Goal: Share content: Share content

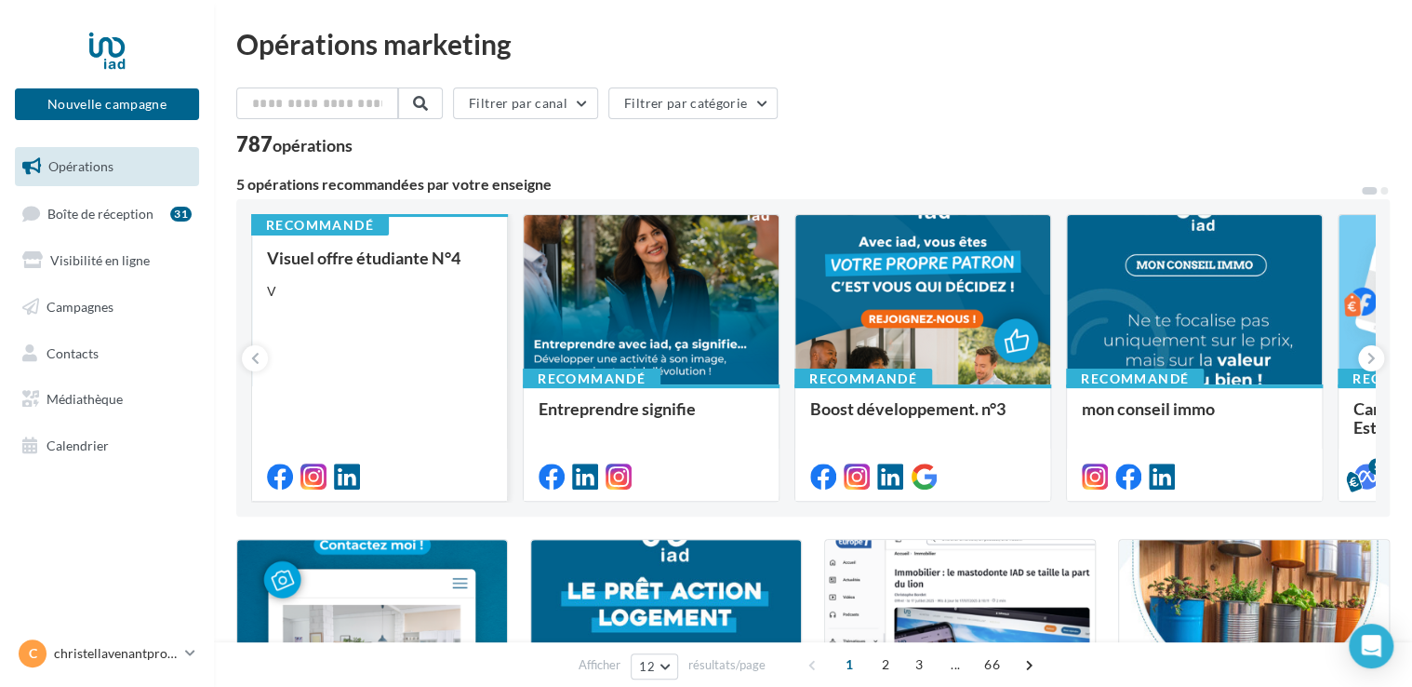
click at [390, 346] on div "Visuel offre étudiante N°4 V" at bounding box center [379, 365] width 225 height 235
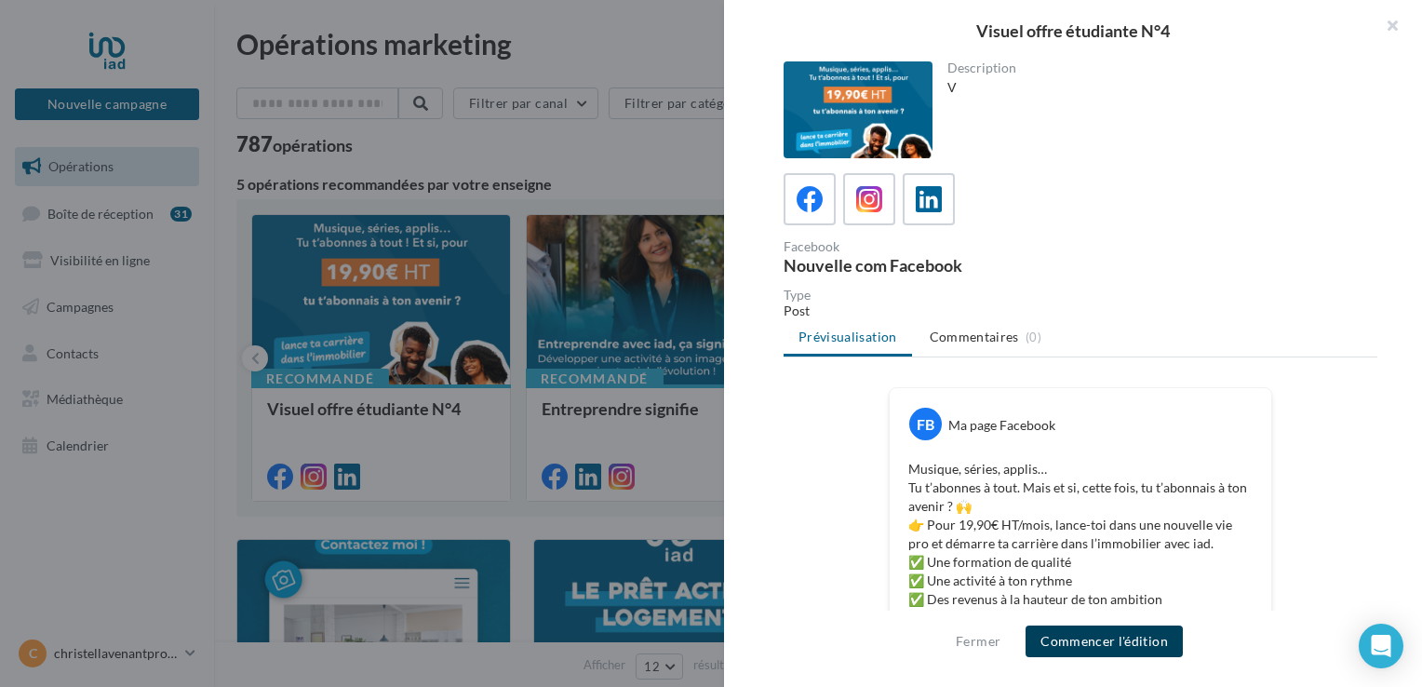
click at [1062, 640] on button "Commencer l'édition" at bounding box center [1103, 641] width 157 height 32
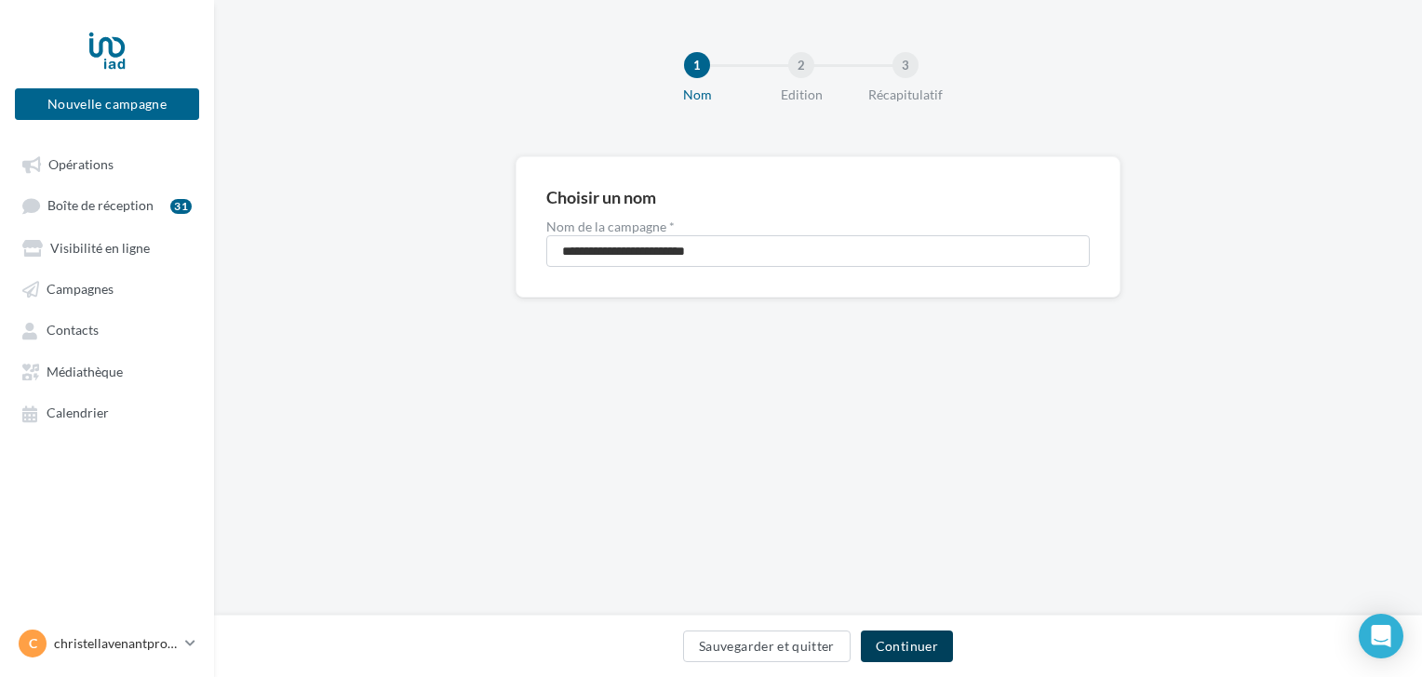
click at [932, 652] on button "Continuer" at bounding box center [907, 647] width 92 height 32
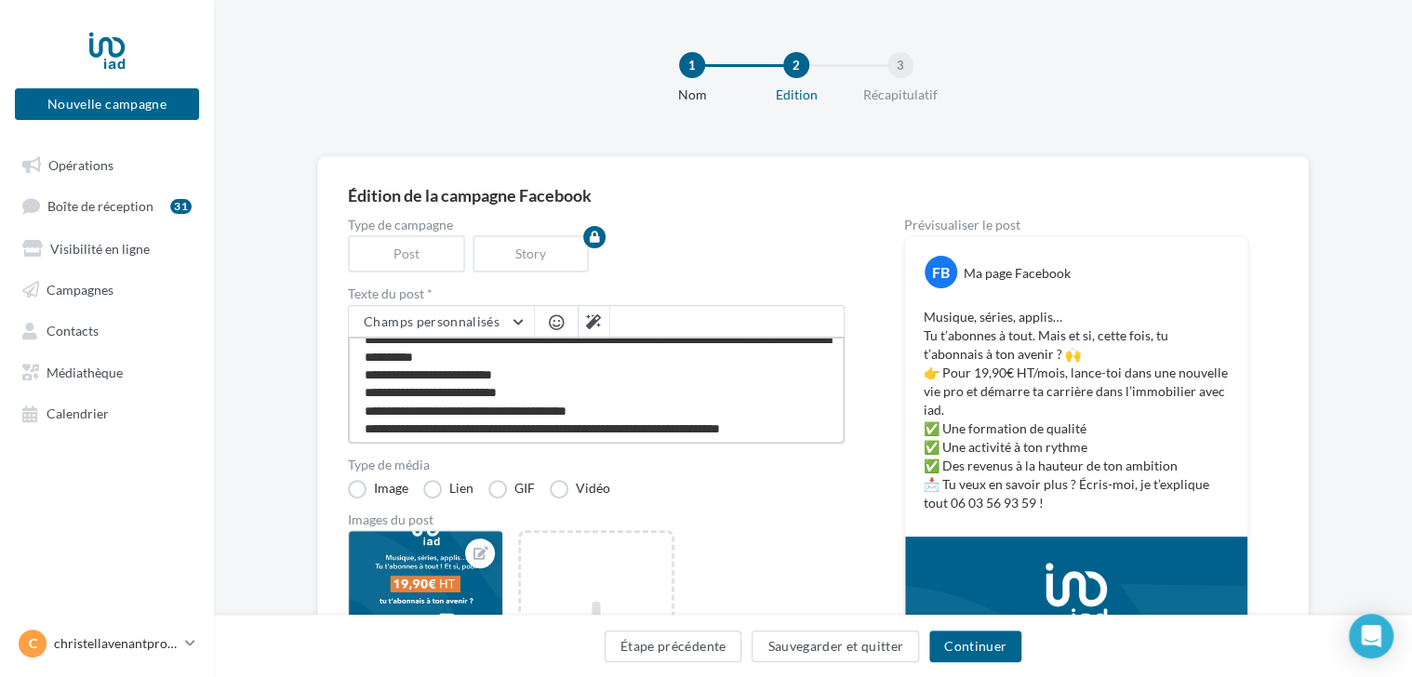
scroll to position [54, 0]
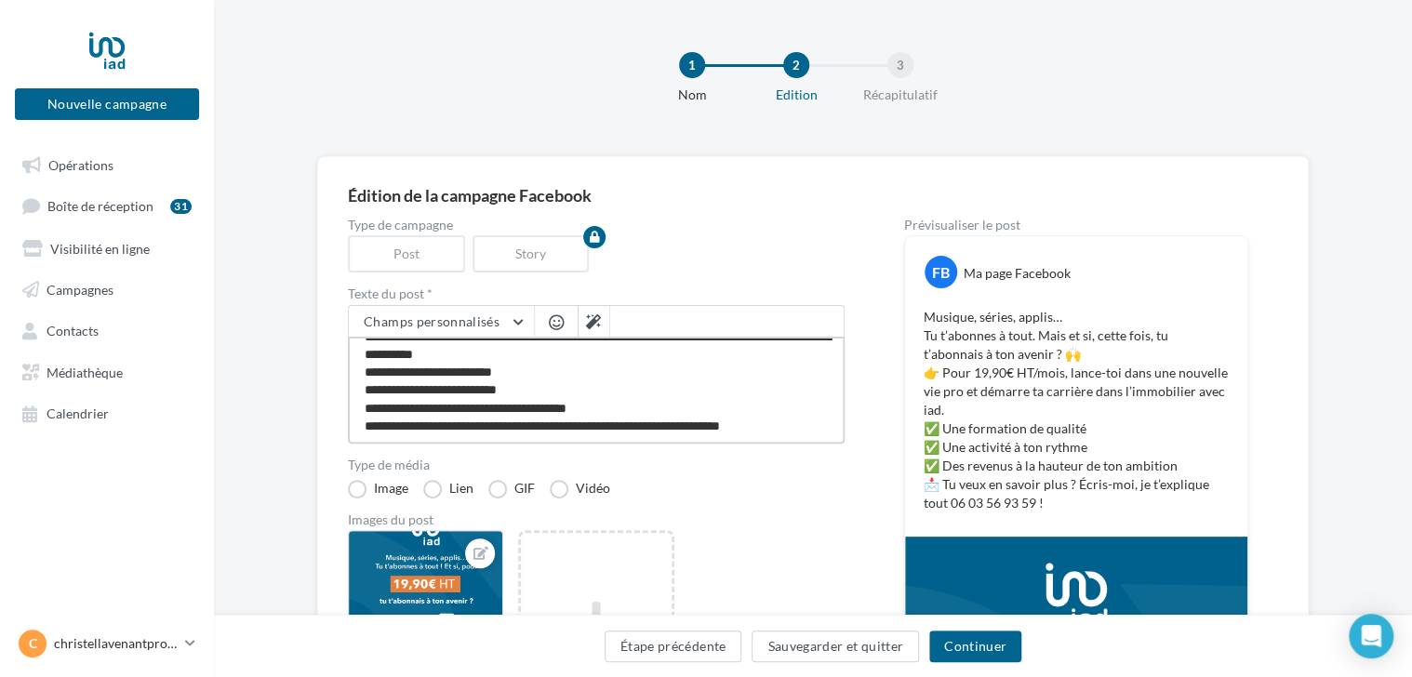
click at [517, 425] on textarea "**********" at bounding box center [596, 390] width 497 height 107
type textarea "**********"
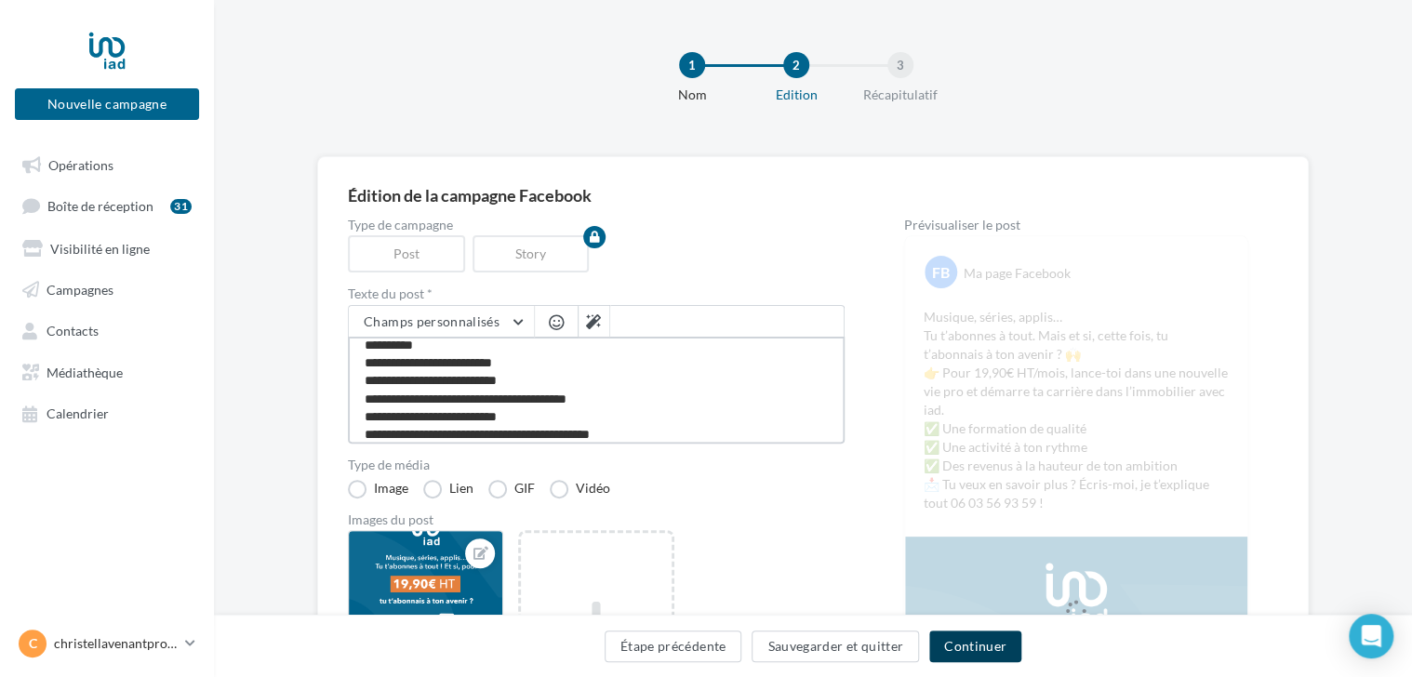
type textarea "**********"
click at [959, 653] on button "Continuer" at bounding box center [975, 647] width 92 height 32
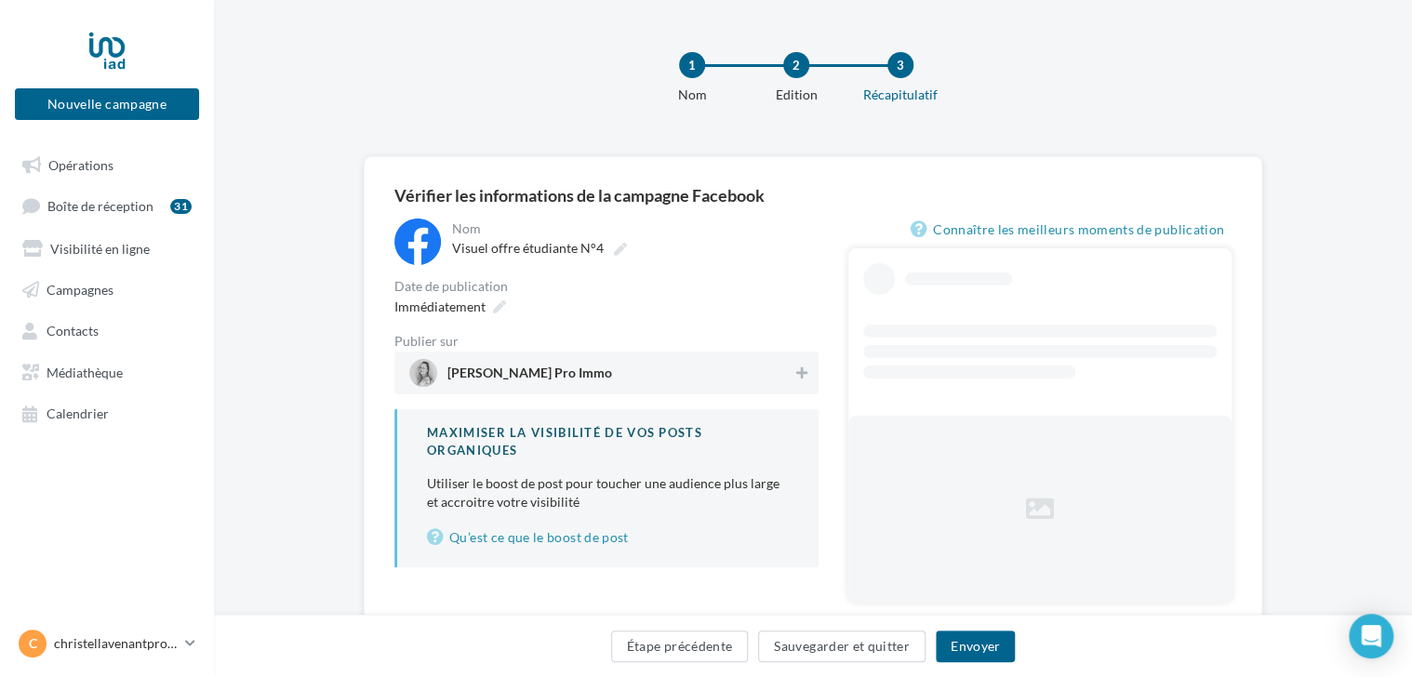
click at [578, 370] on span "Christel Lavenant Pro Immo" at bounding box center [530, 377] width 165 height 20
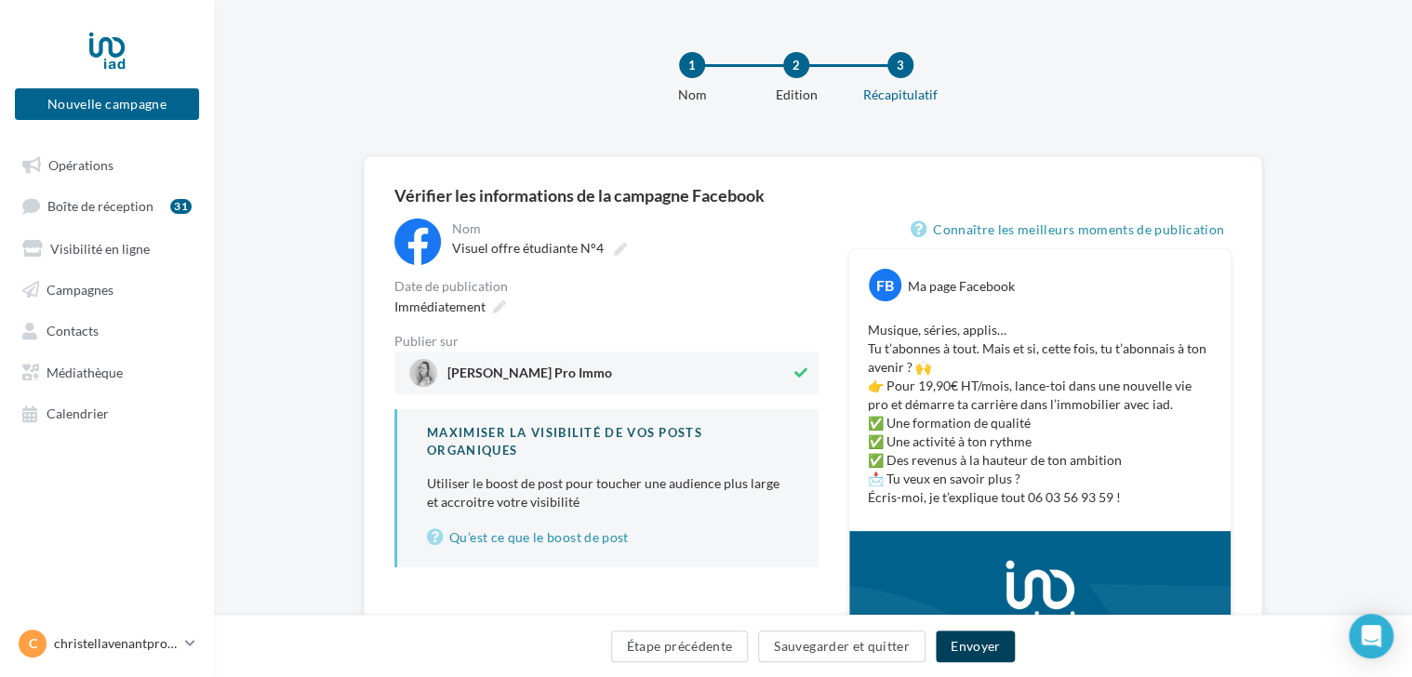
click at [953, 653] on button "Envoyer" at bounding box center [975, 647] width 79 height 32
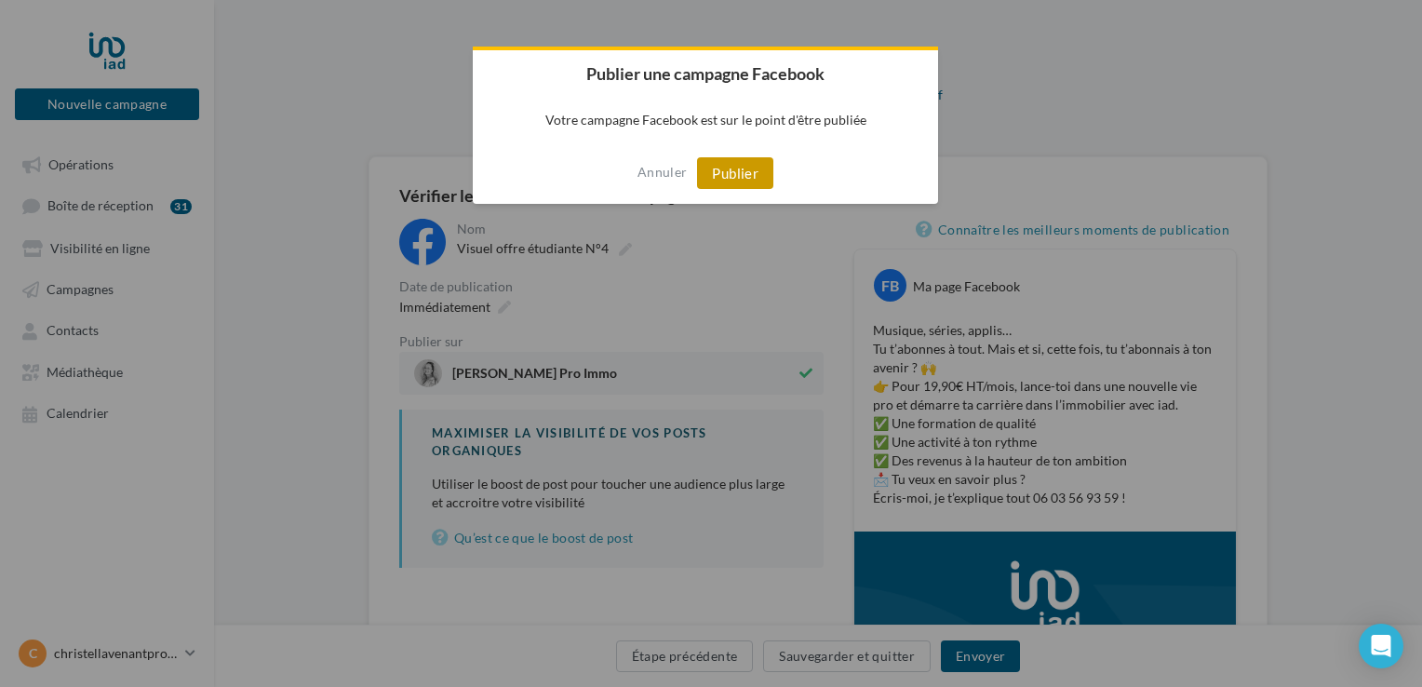
click at [729, 170] on button "Publier" at bounding box center [735, 173] width 76 height 32
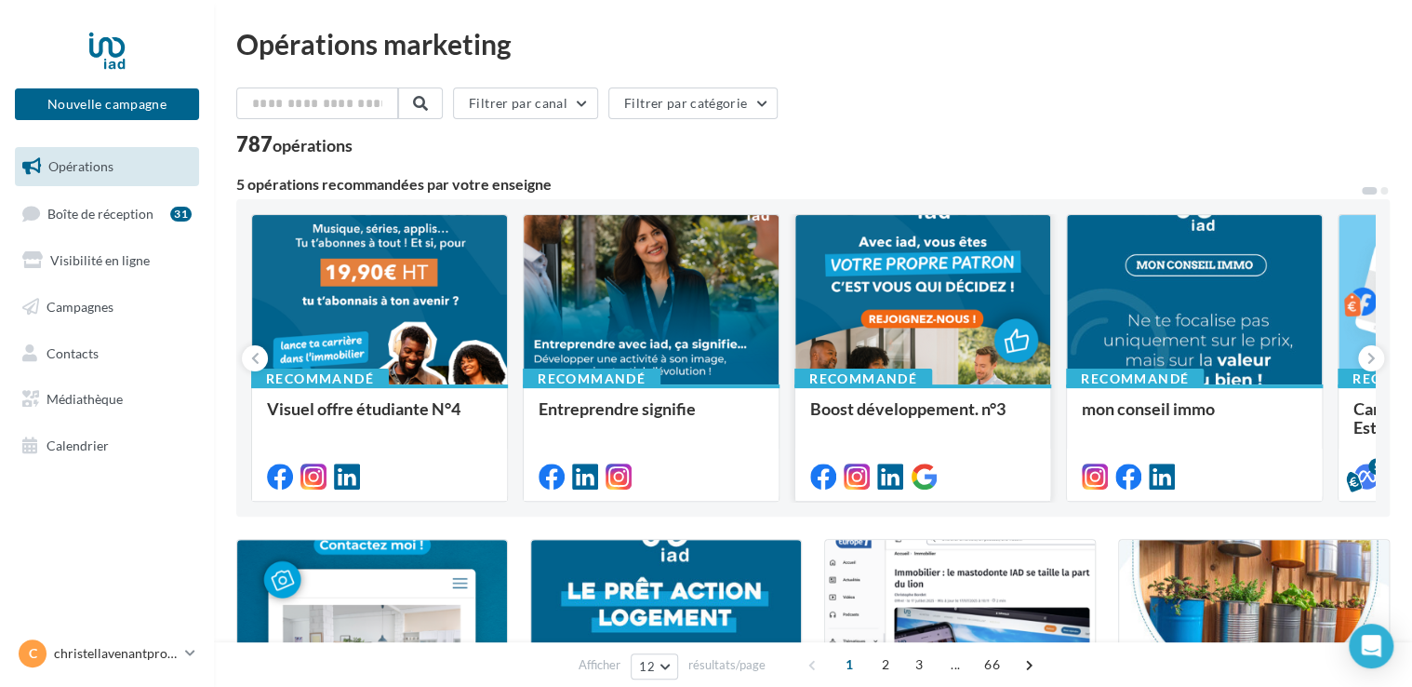
click at [937, 274] on div at bounding box center [922, 300] width 255 height 171
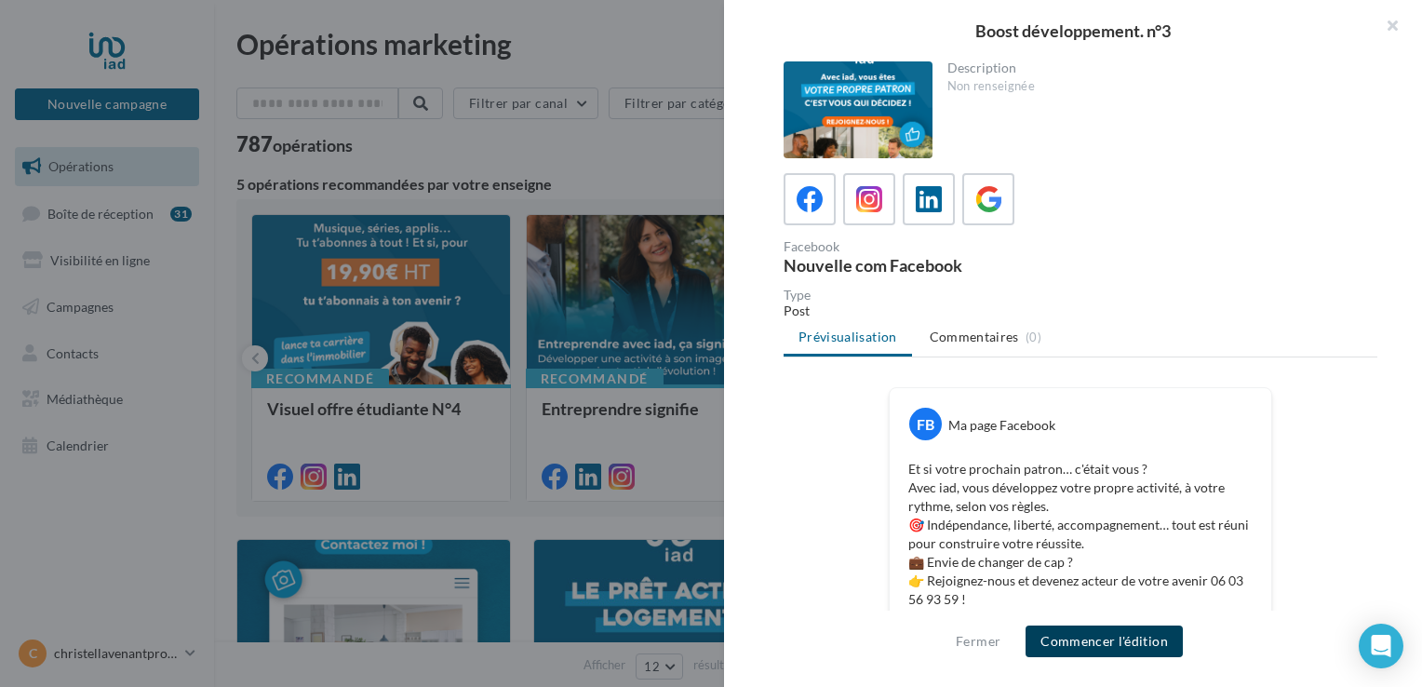
click at [1056, 645] on button "Commencer l'édition" at bounding box center [1103, 641] width 157 height 32
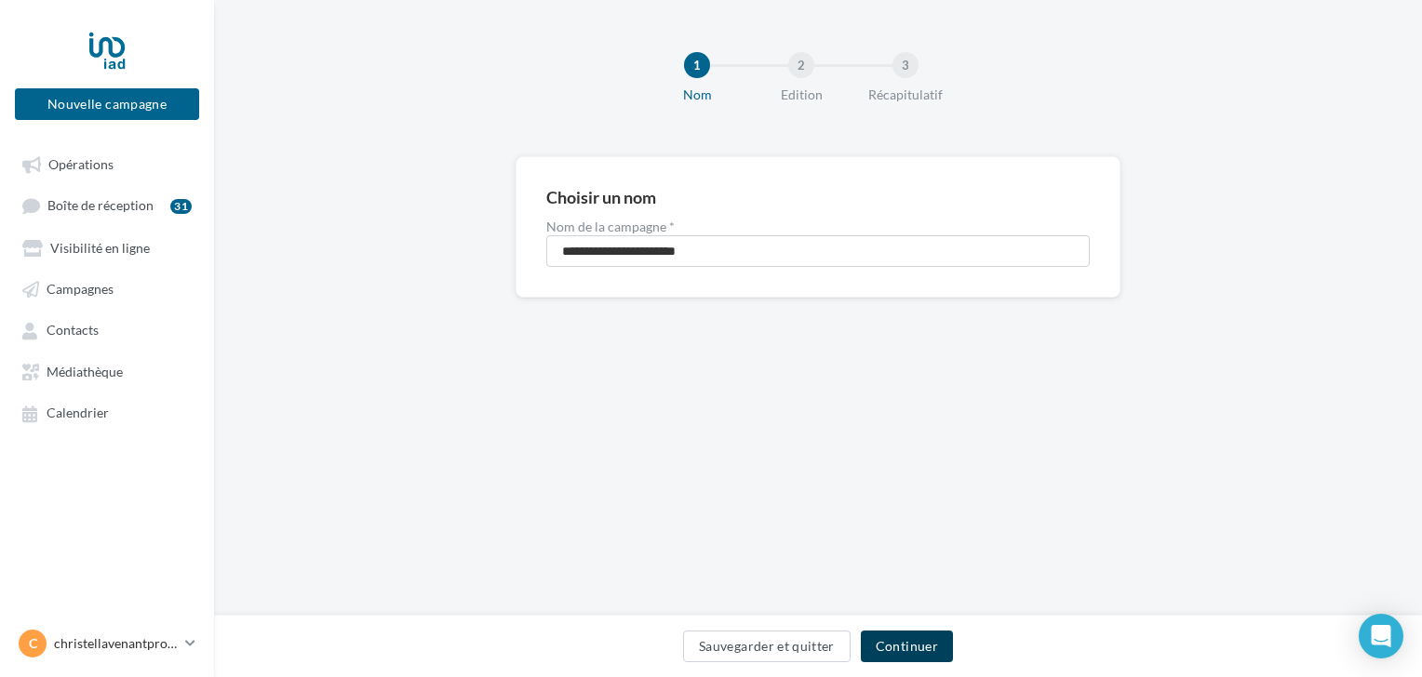
click at [887, 651] on button "Continuer" at bounding box center [907, 647] width 92 height 32
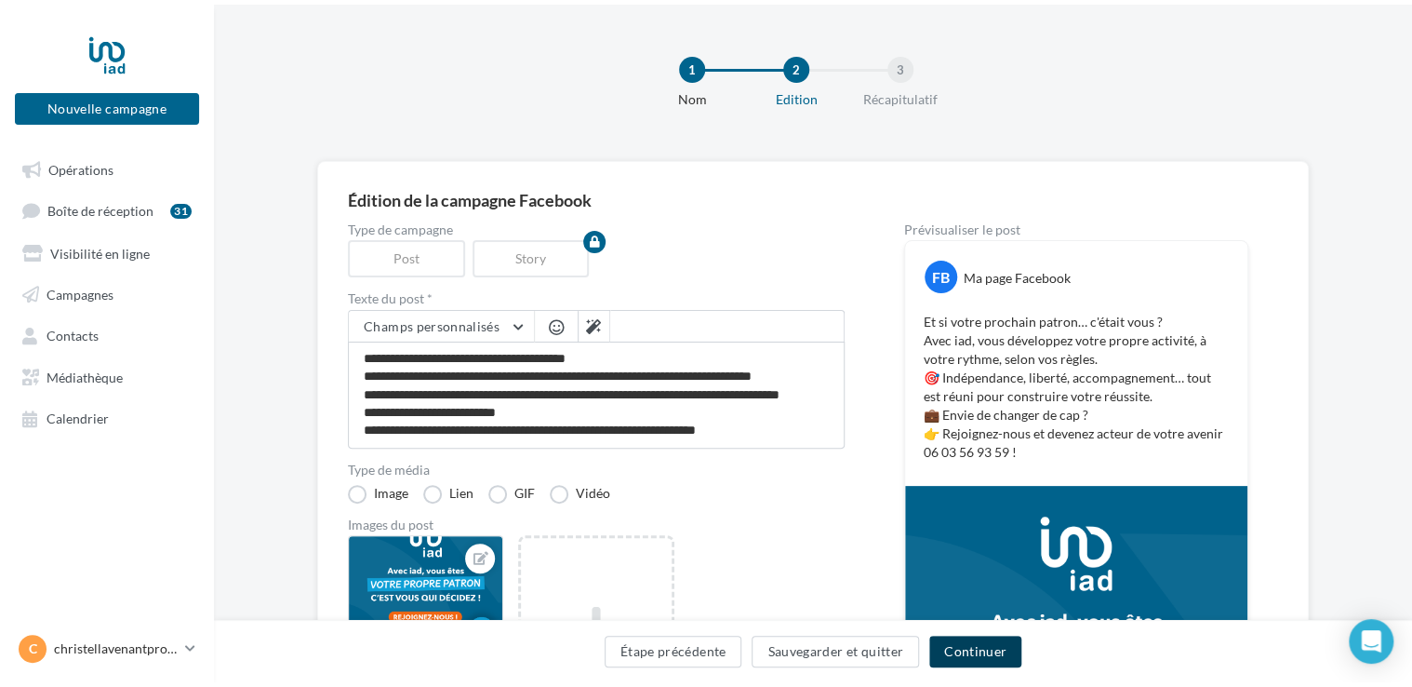
scroll to position [16, 0]
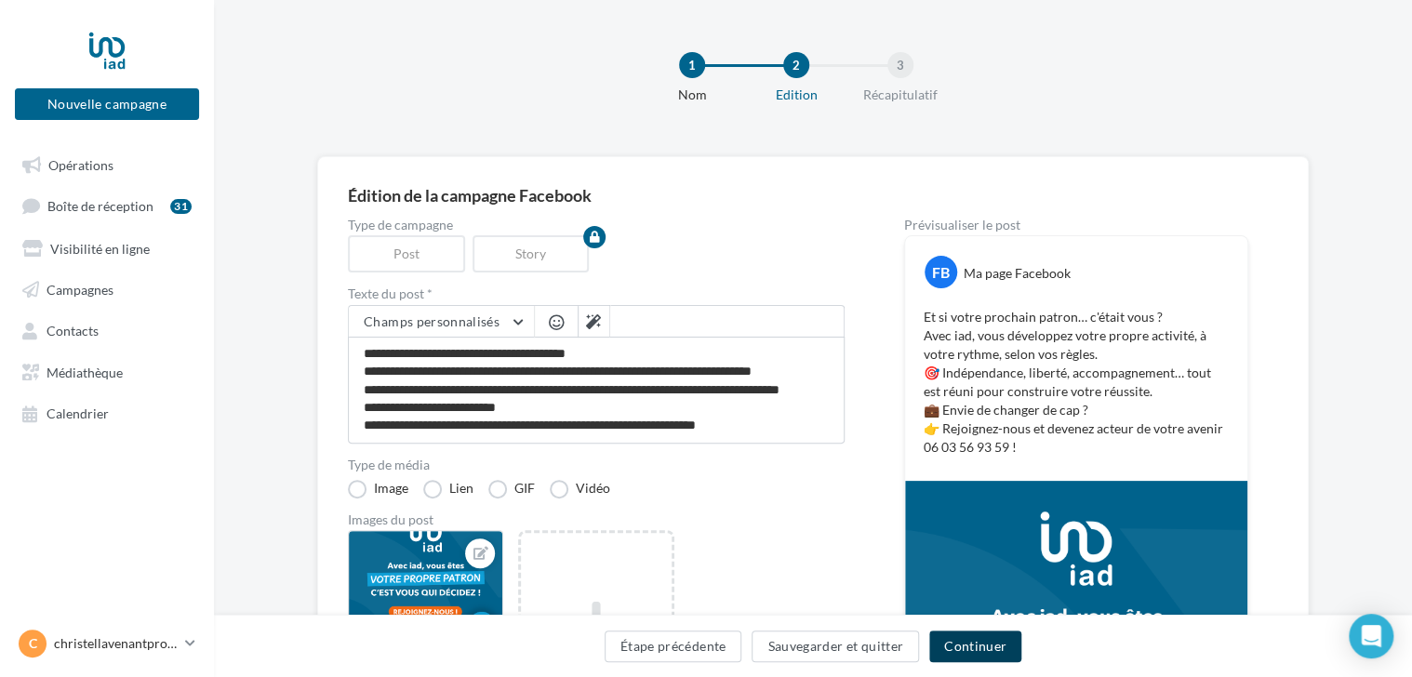
click at [971, 640] on button "Continuer" at bounding box center [975, 647] width 92 height 32
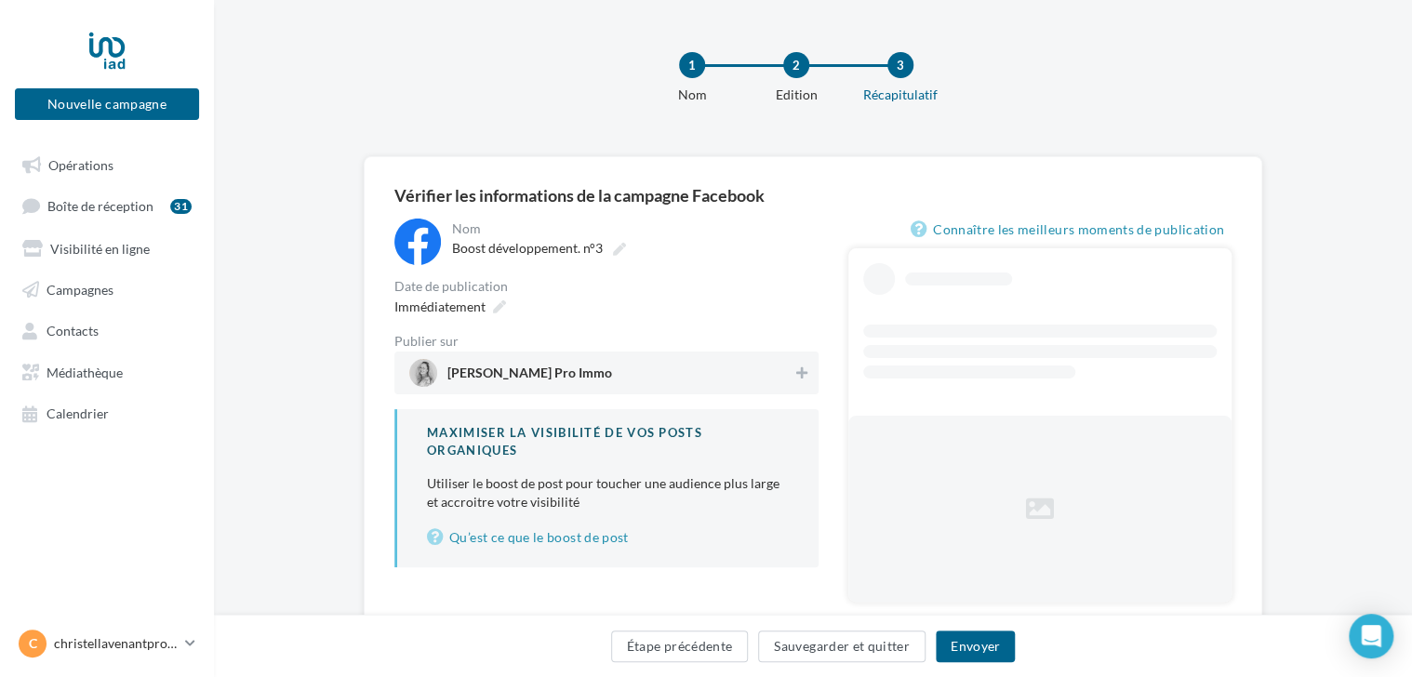
click at [581, 381] on span "Christel Lavenant Pro Immo" at bounding box center [530, 377] width 165 height 20
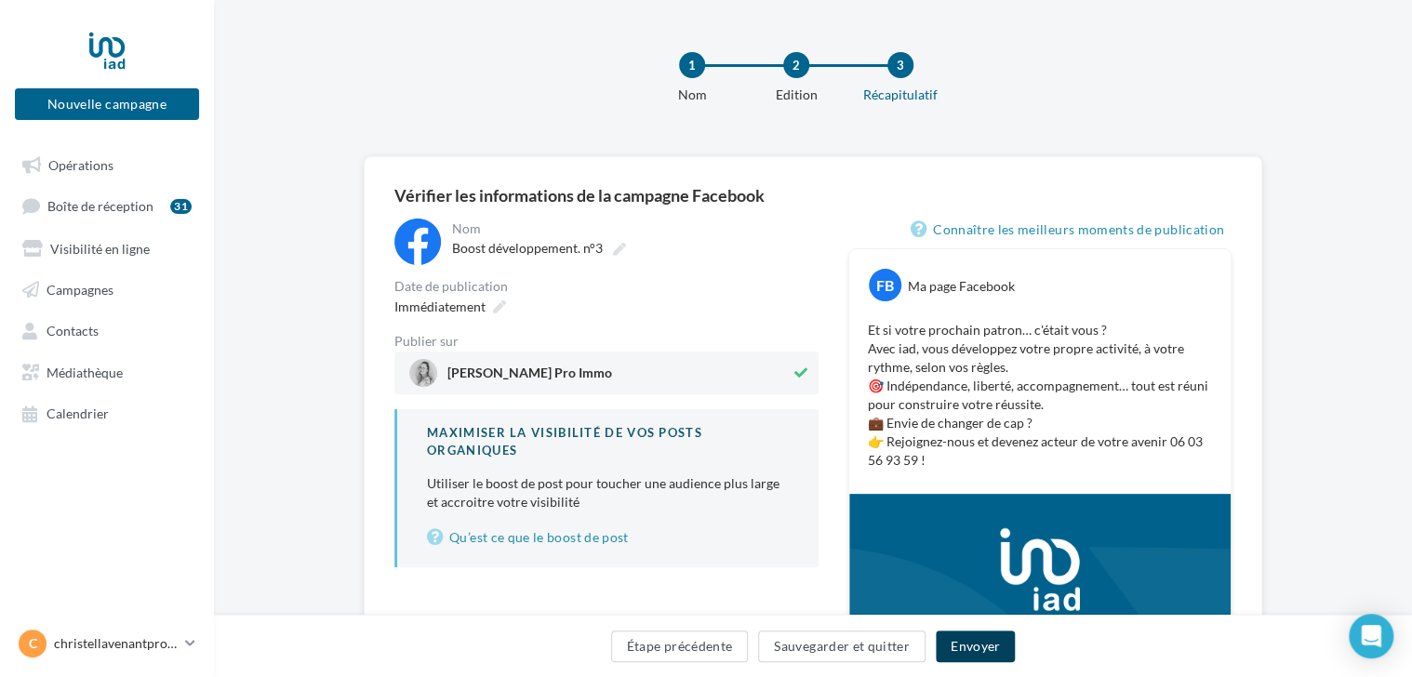
click at [964, 645] on button "Envoyer" at bounding box center [975, 647] width 79 height 32
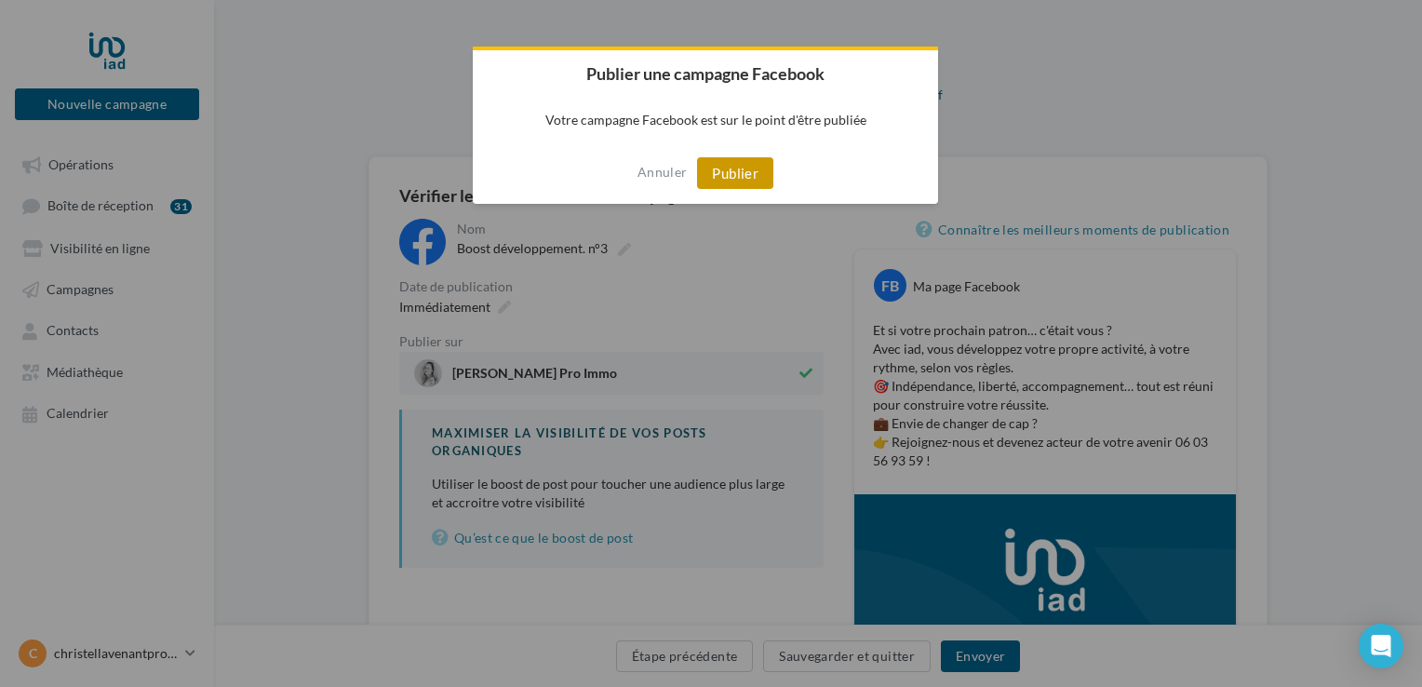
click at [731, 175] on button "Publier" at bounding box center [735, 173] width 76 height 32
